Goal: Information Seeking & Learning: Learn about a topic

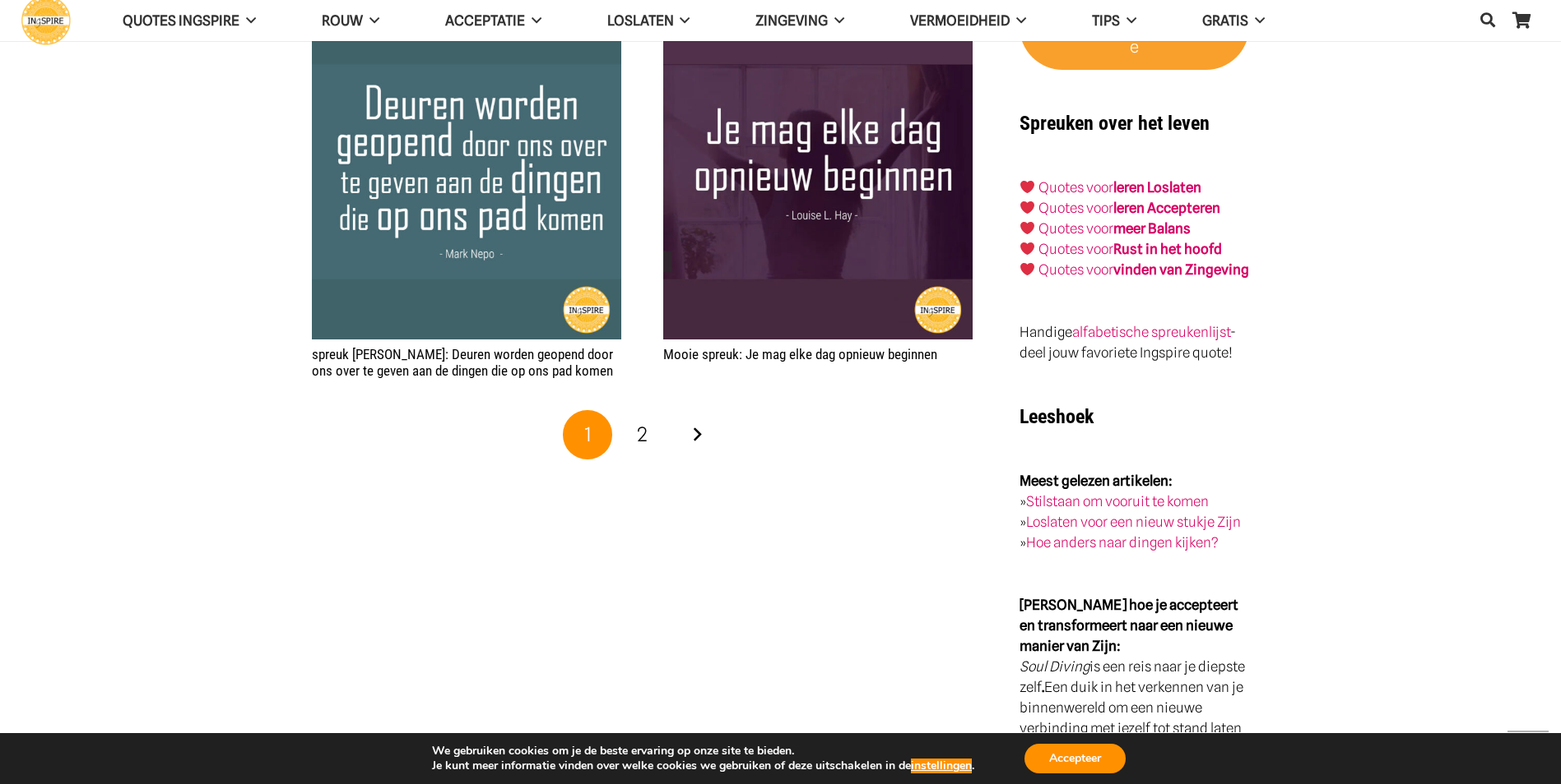
scroll to position [3042, 0]
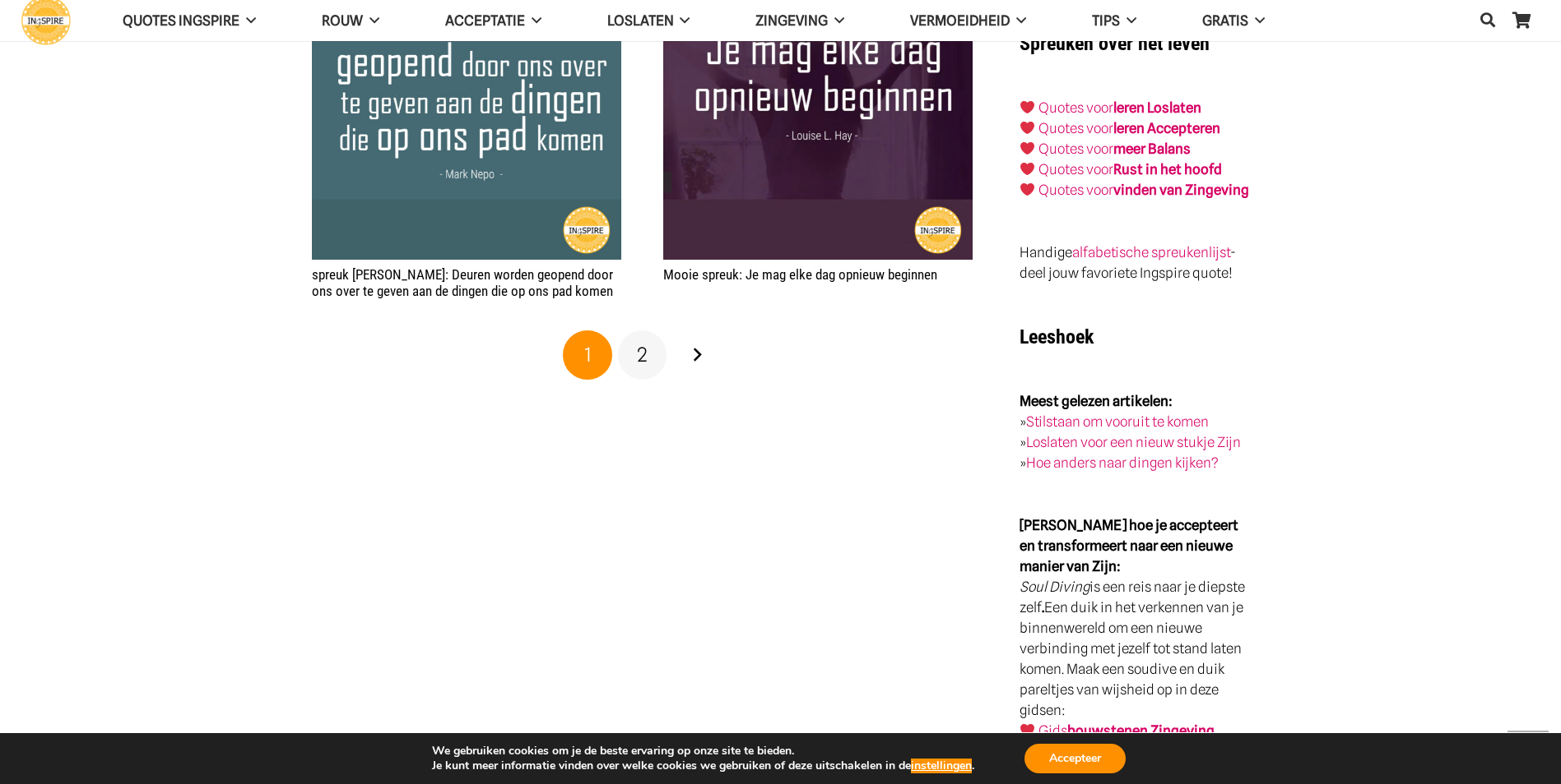
click at [641, 353] on span "2" at bounding box center [642, 355] width 11 height 23
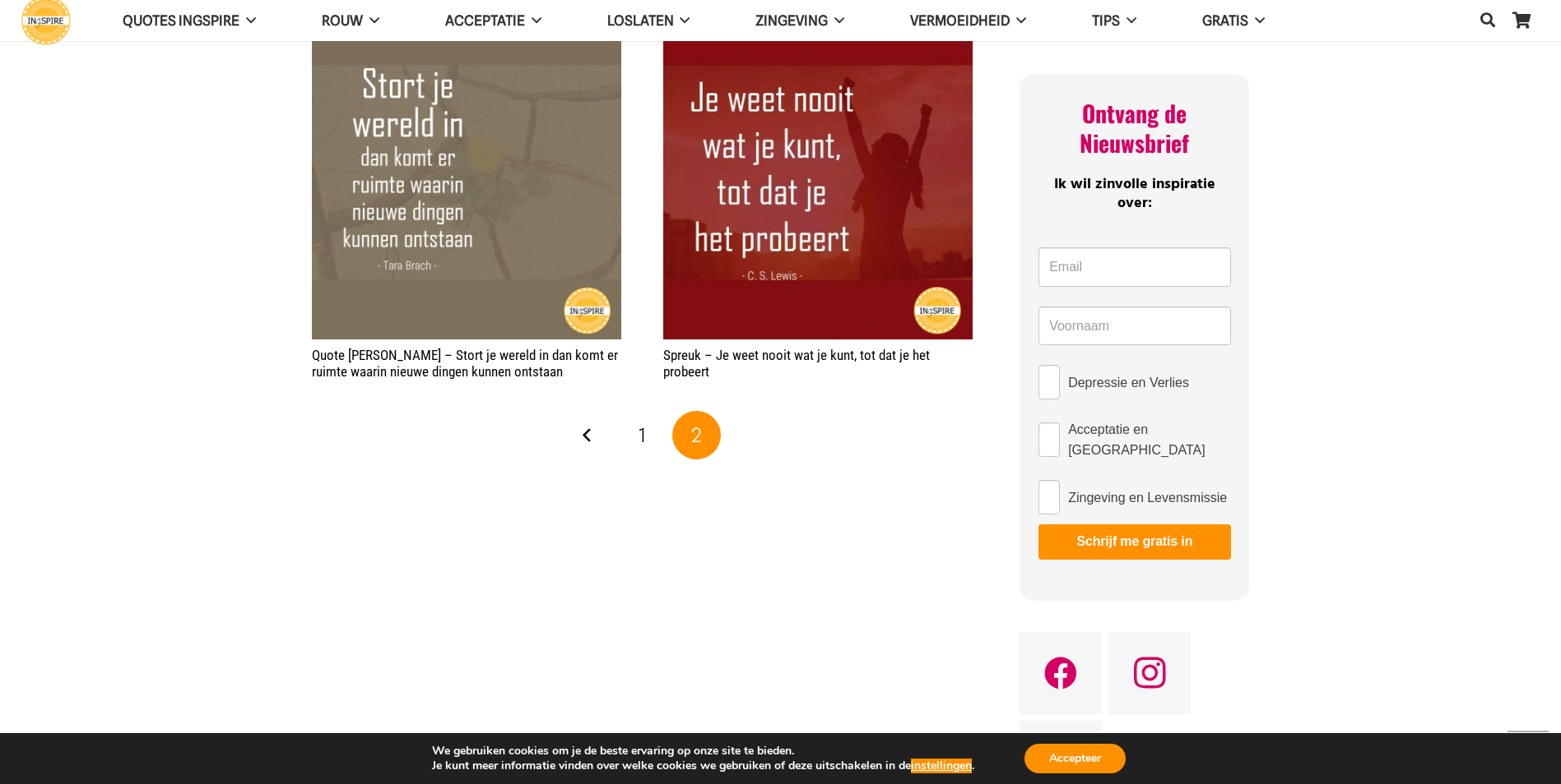
scroll to position [986, 0]
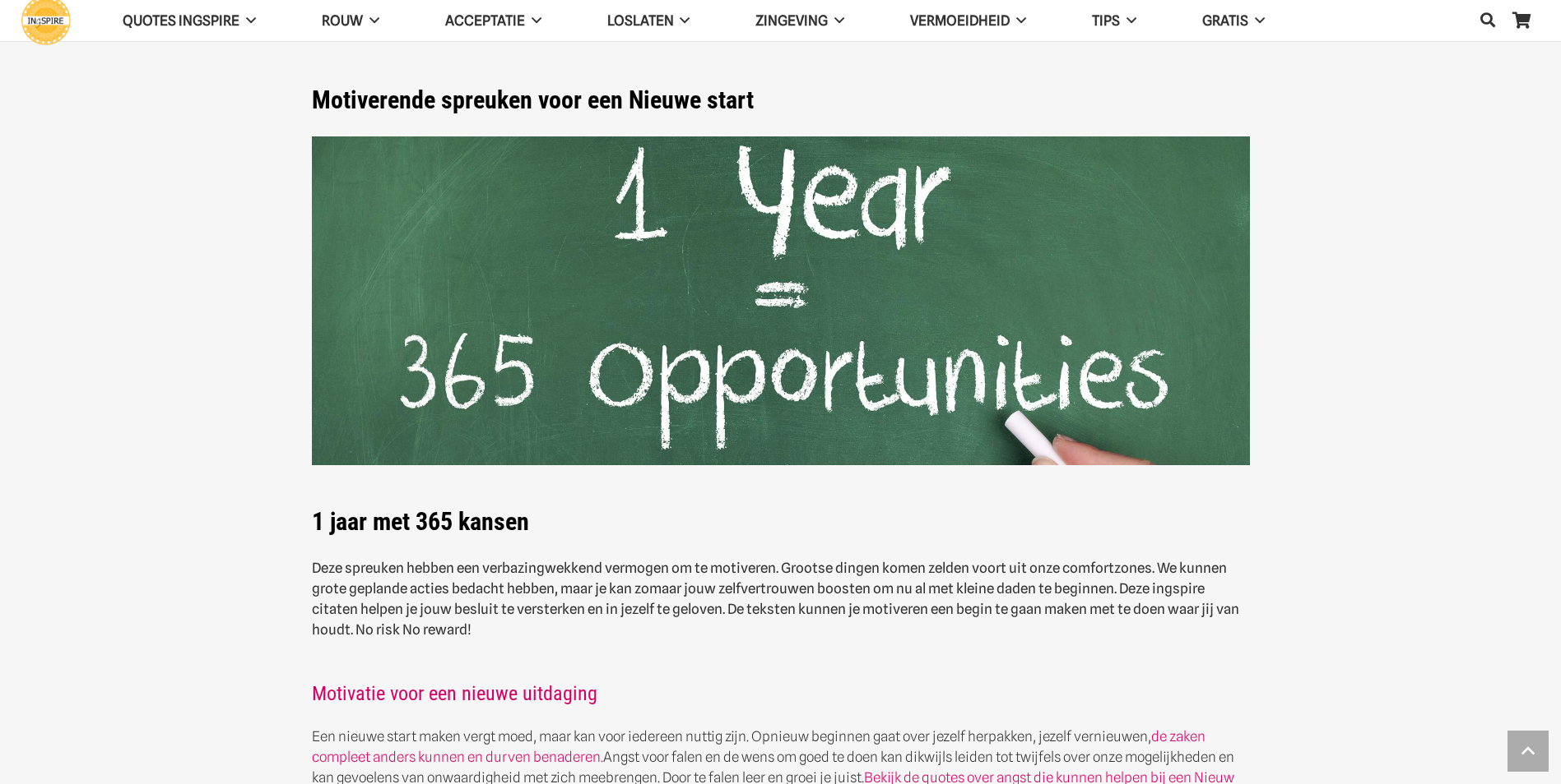
scroll to position [3042, 0]
